Goal: Find specific page/section: Find specific page/section

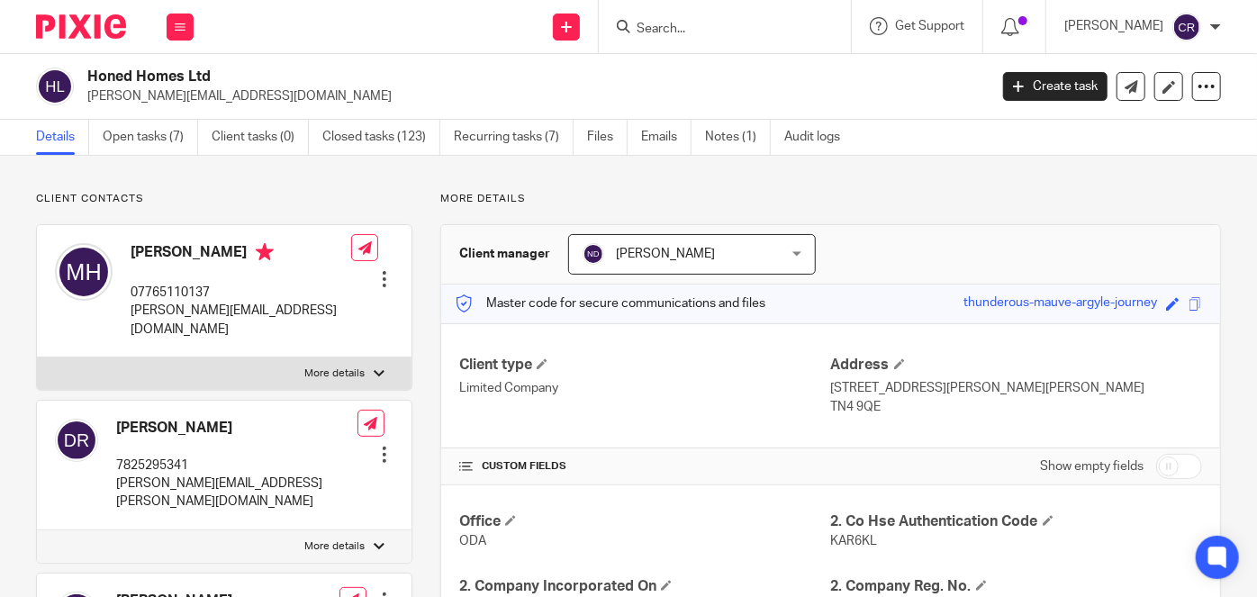
click at [715, 23] on input "Search" at bounding box center [716, 30] width 162 height 16
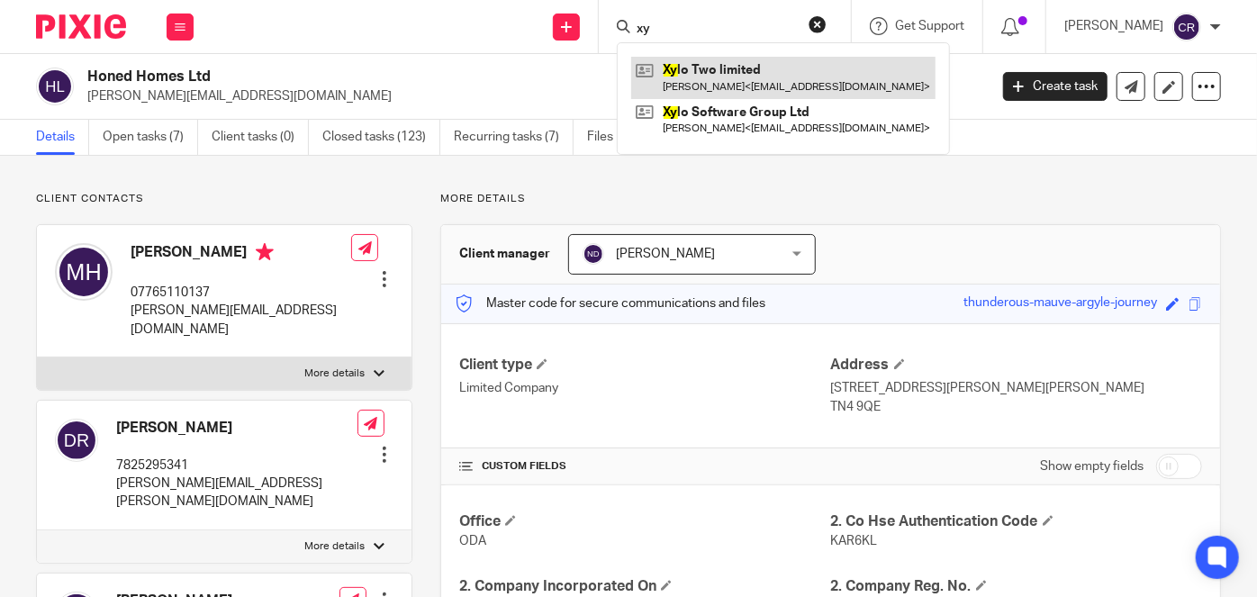
type input "xy"
click at [708, 58] on link at bounding box center [783, 77] width 304 height 41
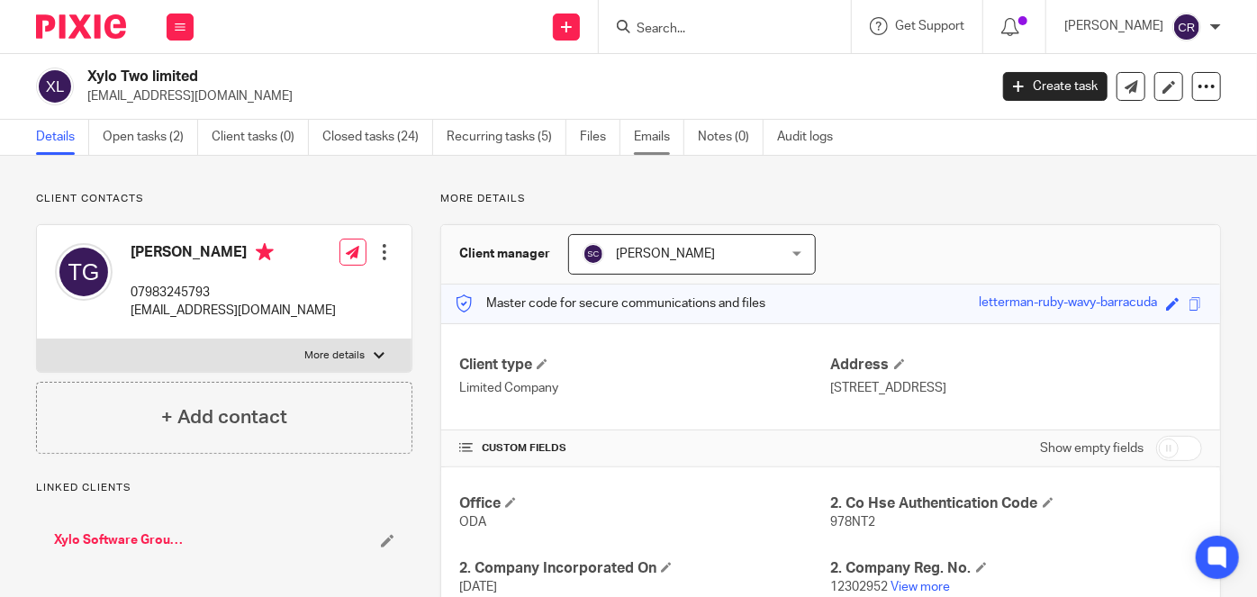
click at [640, 142] on link "Emails" at bounding box center [659, 137] width 50 height 35
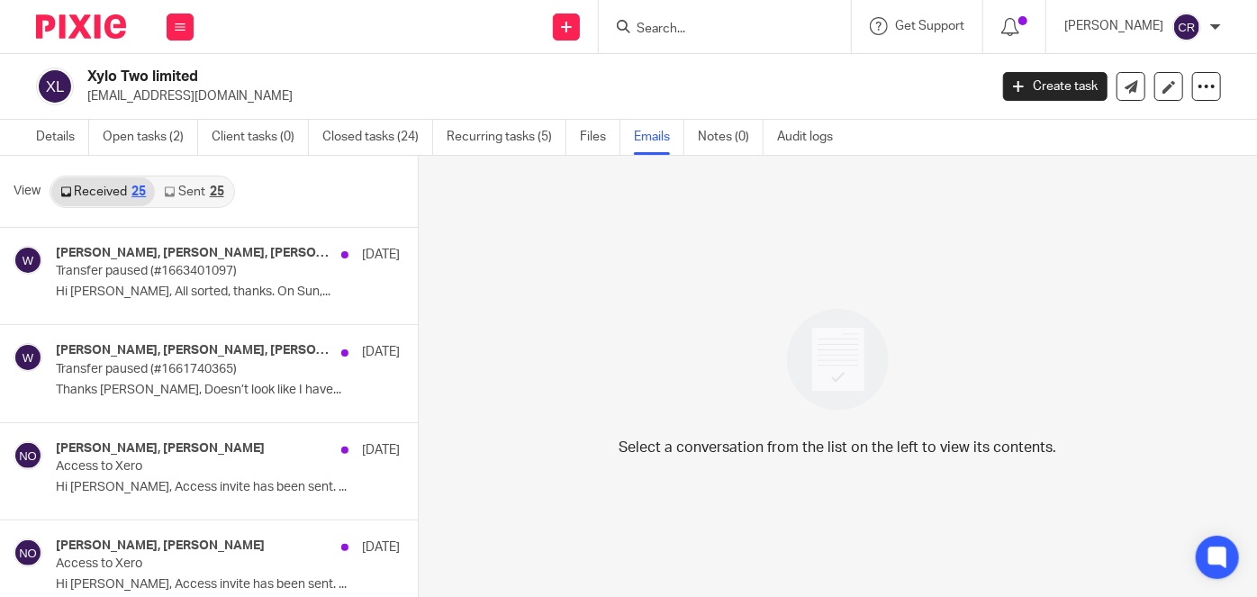
click at [221, 188] on div "25" at bounding box center [217, 191] width 14 height 13
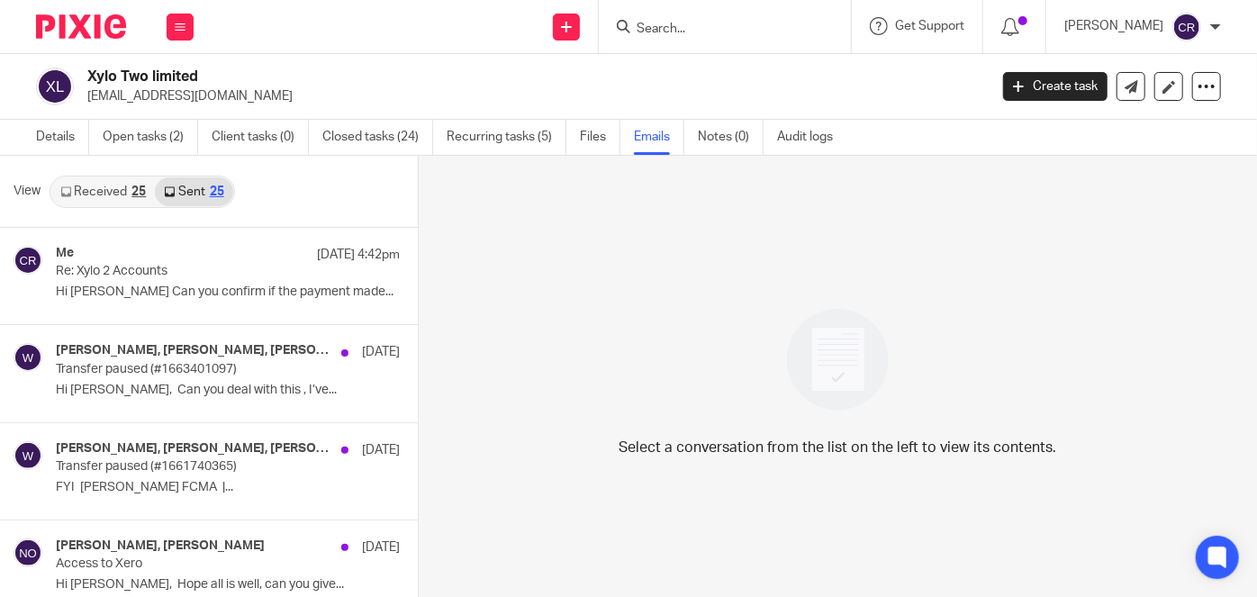
scroll to position [2, 0]
